Goal: Obtain resource: Download file/media

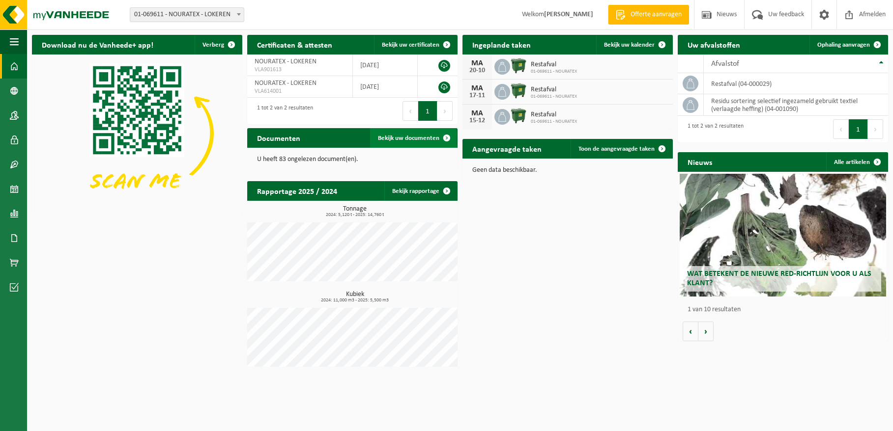
click at [433, 136] on span "Bekijk uw documenten" at bounding box center [408, 138] width 61 height 6
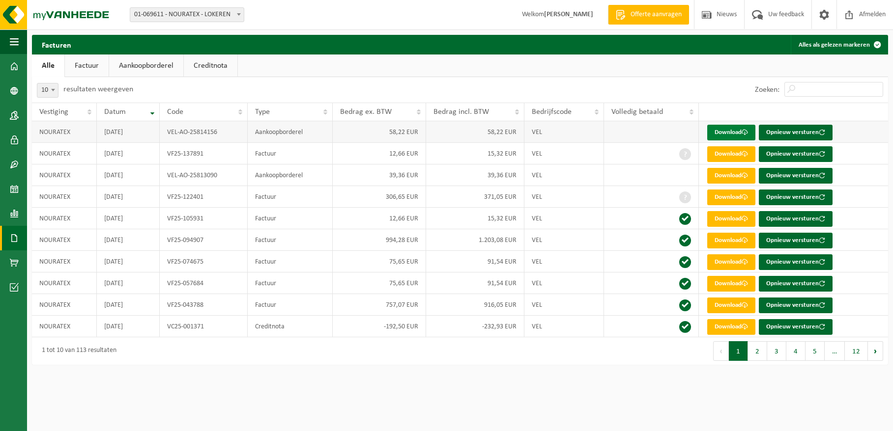
click at [730, 129] on link "Download" at bounding box center [731, 133] width 48 height 16
click at [726, 195] on link "Download" at bounding box center [731, 198] width 48 height 16
drag, startPoint x: 872, startPoint y: 11, endPoint x: 863, endPoint y: 19, distance: 11.8
click at [872, 11] on span "Afmelden" at bounding box center [871, 14] width 31 height 29
